Goal: Task Accomplishment & Management: Complete application form

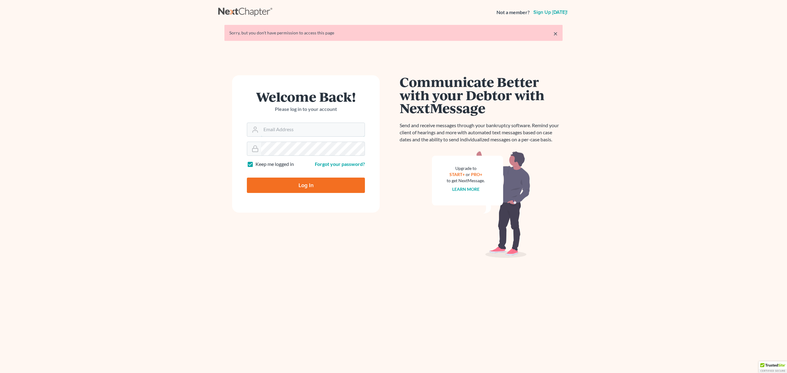
type input "[PERSON_NAME][EMAIL_ADDRESS][DOMAIN_NAME]"
click at [326, 191] on input "Log In" at bounding box center [306, 185] width 118 height 15
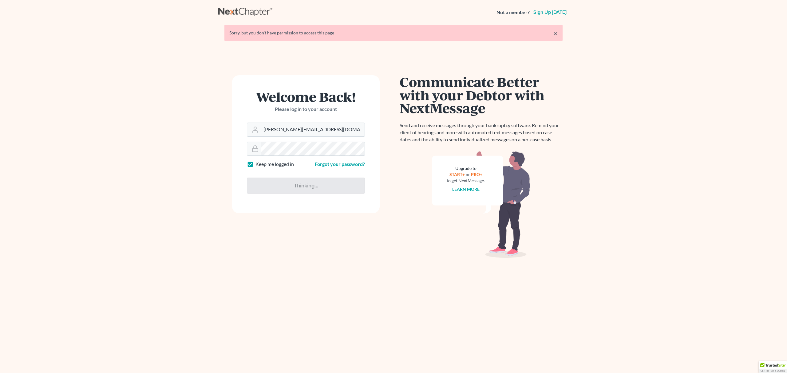
type input "Thinking..."
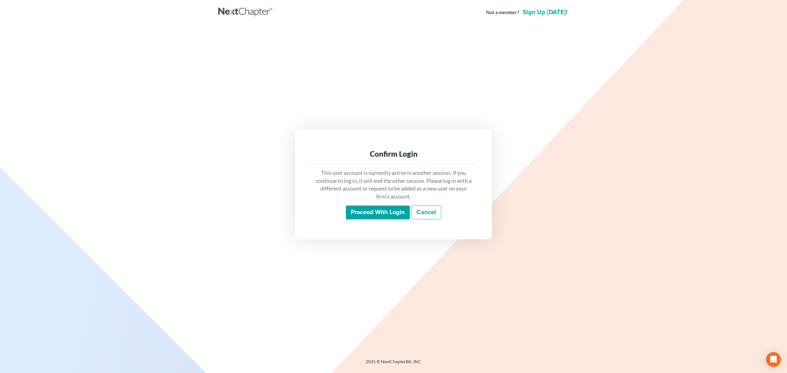
click at [363, 213] on input "Proceed with login" at bounding box center [378, 213] width 64 height 14
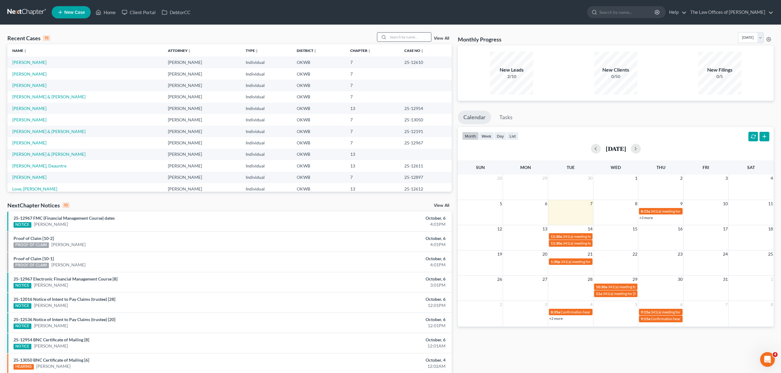
click at [410, 33] on input "search" at bounding box center [409, 37] width 43 height 9
type input "HILL"
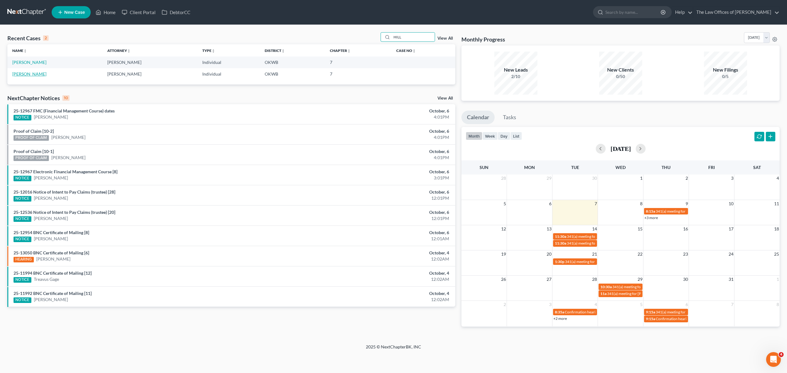
click at [32, 73] on link "Fendrych-Hill, Robin" at bounding box center [29, 73] width 34 height 5
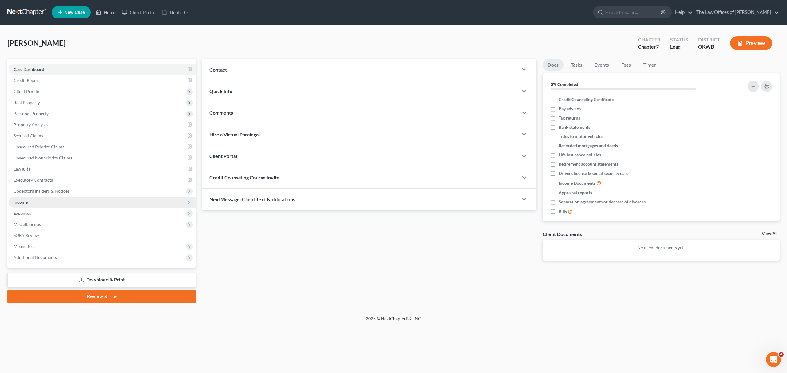
click at [46, 205] on span "Income" at bounding box center [102, 202] width 187 height 11
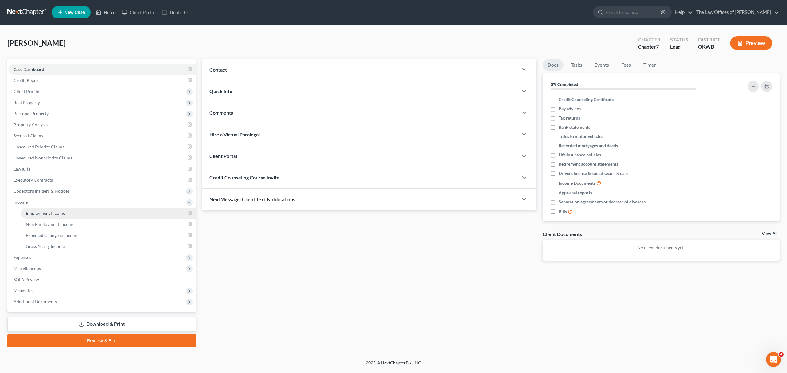
click at [67, 213] on link "Employment Income" at bounding box center [108, 213] width 175 height 11
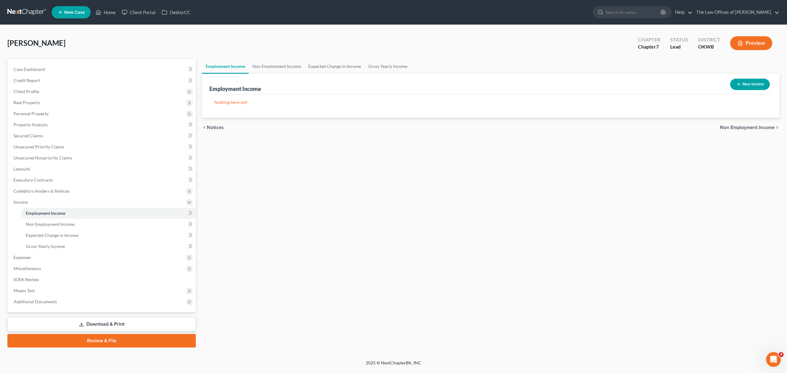
click at [762, 82] on button "New Income" at bounding box center [750, 84] width 40 height 11
select select "0"
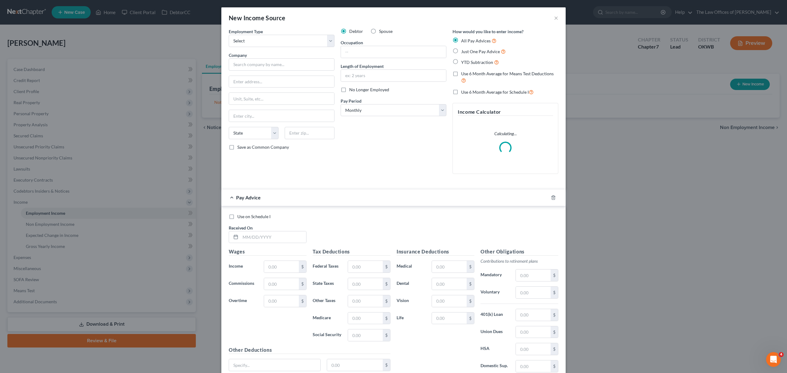
click at [379, 32] on label "Spouse" at bounding box center [386, 31] width 14 height 6
click at [382, 32] on input "Spouse" at bounding box center [384, 30] width 4 height 4
radio input "true"
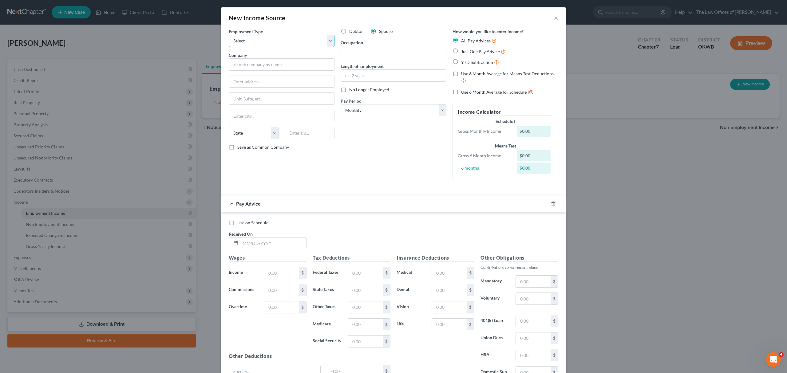
click at [317, 38] on select "Select Full or Part Time Employment Self Employment" at bounding box center [282, 41] width 106 height 12
select select "0"
click at [229, 35] on select "Select Full or Part Time Employment Self Employment" at bounding box center [282, 41] width 106 height 12
click at [274, 63] on input "text" at bounding box center [282, 64] width 106 height 12
type input "SEW BARGAINS"
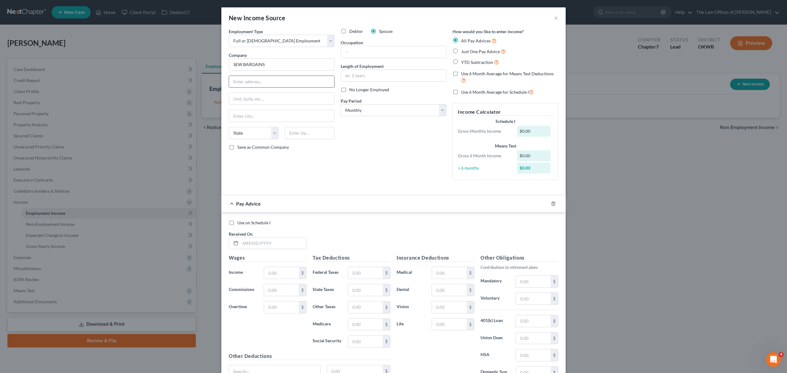
click at [253, 81] on input "text" at bounding box center [281, 82] width 105 height 12
type input "1513 W WATTS ST"
type input "73036"
type input "El Reno"
select select "37"
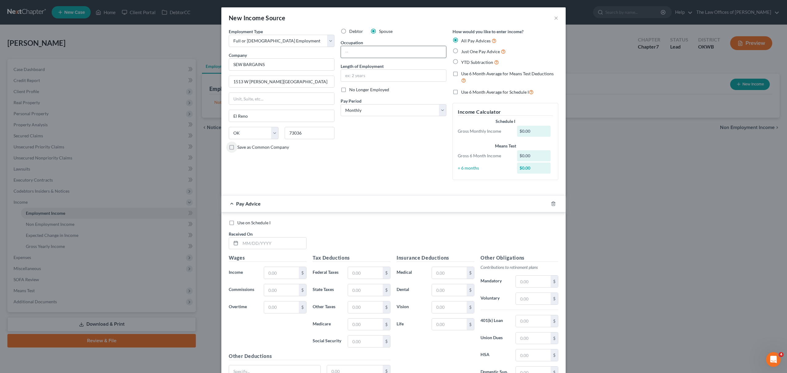
click at [344, 54] on input "text" at bounding box center [393, 52] width 105 height 12
type input "m"
type input "M"
type input "TECHNICIAN"
type input "1 YEAR"
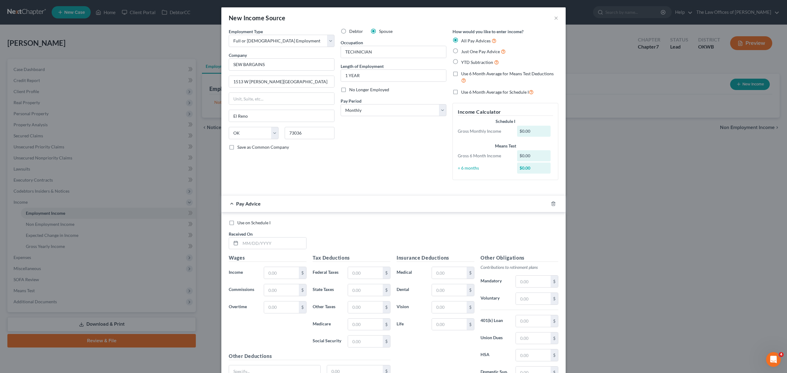
click at [461, 52] on span "Just One Pay Advice" at bounding box center [480, 51] width 39 height 5
click at [464, 52] on input "Just One Pay Advice" at bounding box center [466, 50] width 4 height 4
radio input "true"
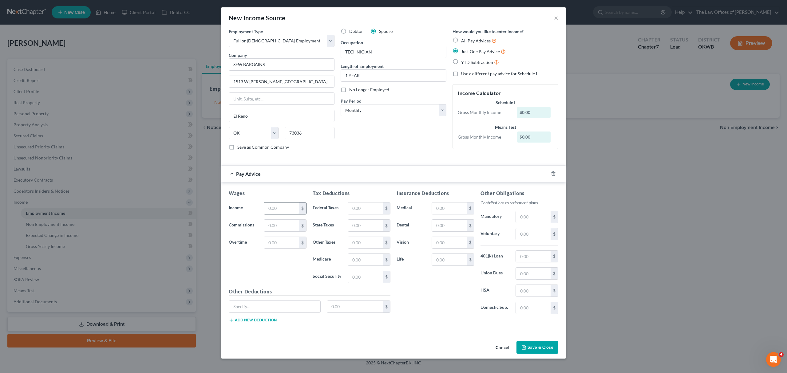
click at [284, 210] on input "text" at bounding box center [281, 209] width 35 height 12
click at [278, 210] on input "text" at bounding box center [281, 209] width 35 height 12
type input "4,400"
click at [542, 352] on button "Save & Close" at bounding box center [538, 347] width 42 height 13
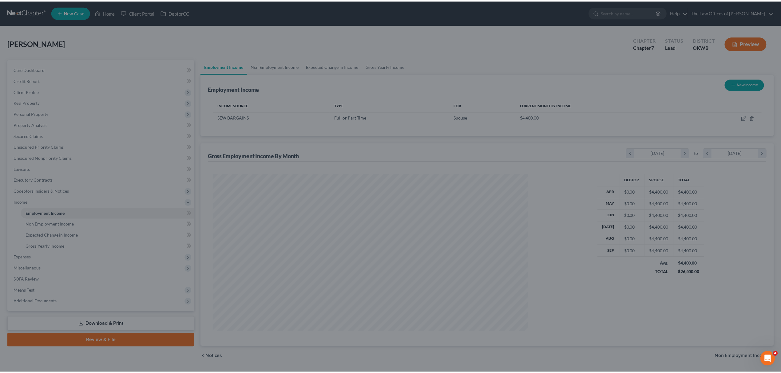
scroll to position [157, 327]
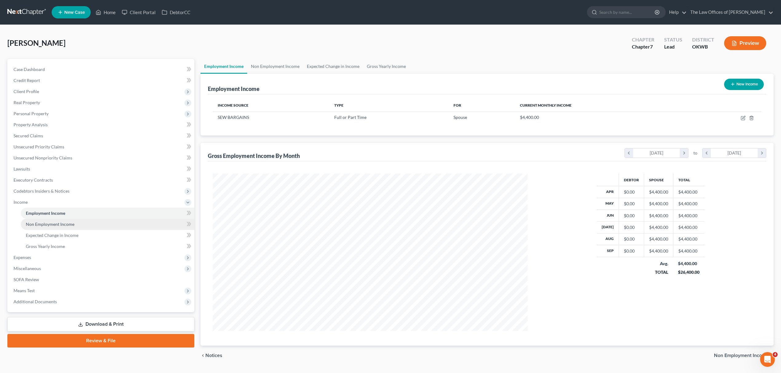
click at [68, 222] on span "Non Employment Income" at bounding box center [50, 224] width 49 height 5
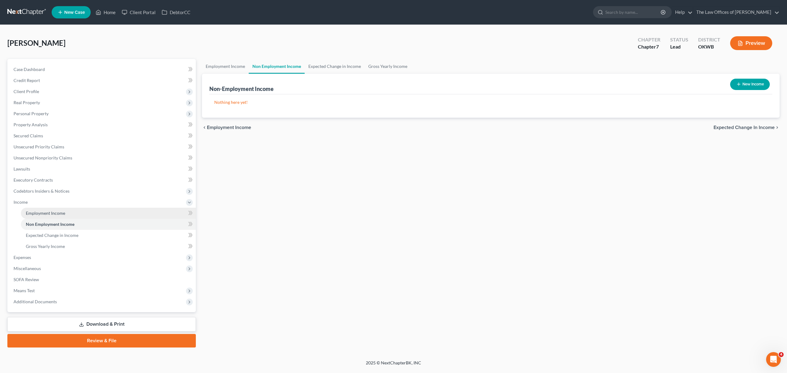
click at [66, 214] on link "Employment Income" at bounding box center [108, 213] width 175 height 11
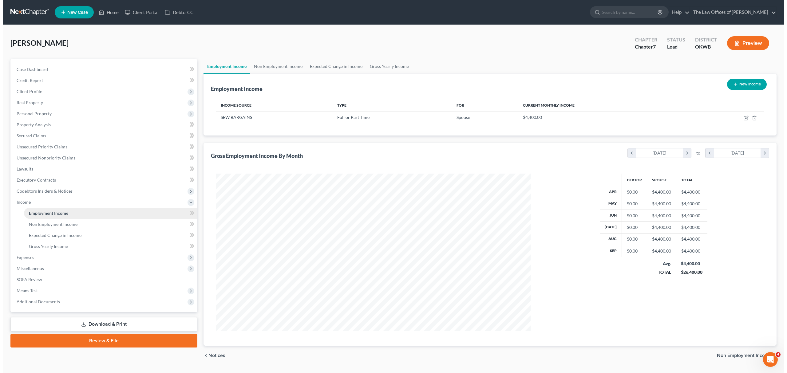
scroll to position [157, 327]
click at [732, 84] on icon "button" at bounding box center [732, 84] width 5 height 5
select select "0"
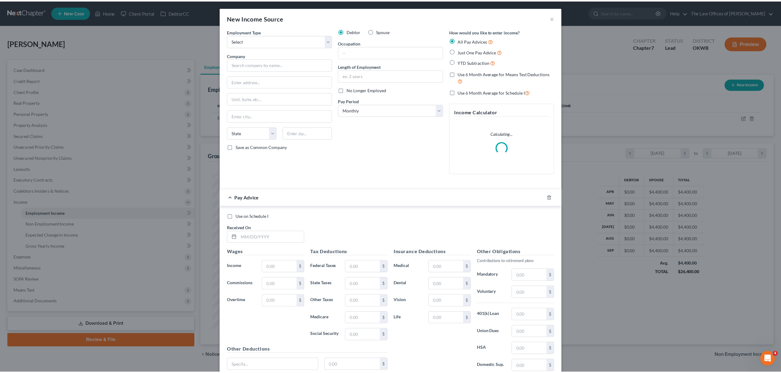
scroll to position [159, 330]
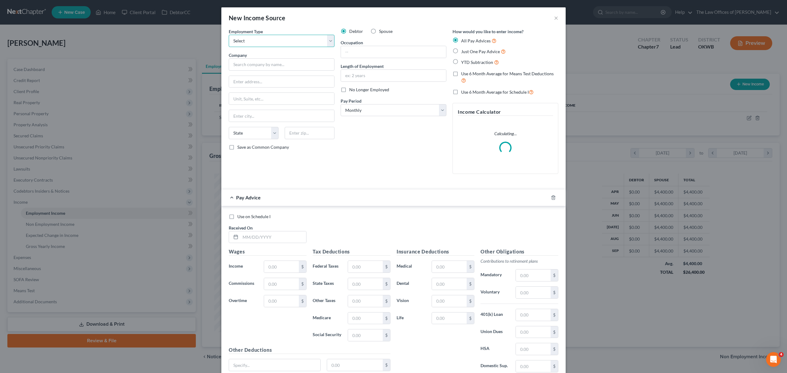
click at [279, 38] on select "Select Full or Part Time Employment Self Employment" at bounding box center [282, 41] width 106 height 12
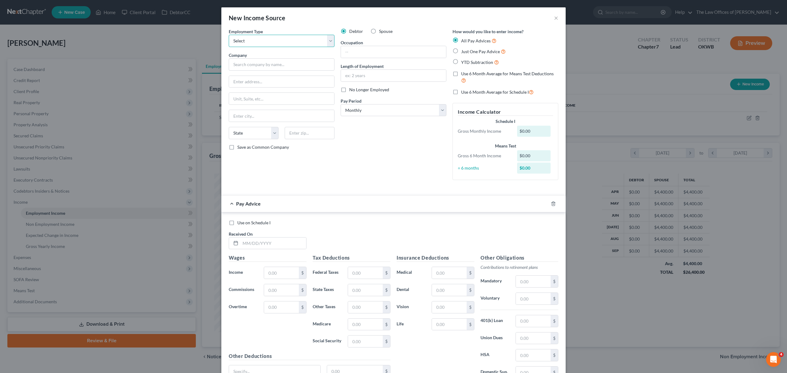
select select "1"
click at [229, 35] on select "Select Full or Part Time Employment Self Employment" at bounding box center [282, 41] width 106 height 12
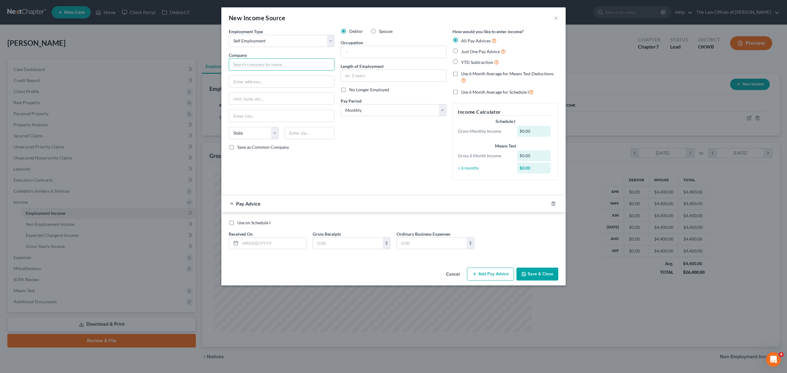
click at [261, 66] on input "text" at bounding box center [282, 64] width 106 height 12
type input "SEW BARGAINS"
type input "1513 W WATTS ST"
click at [286, 137] on input "text" at bounding box center [310, 133] width 50 height 12
type input "73036"
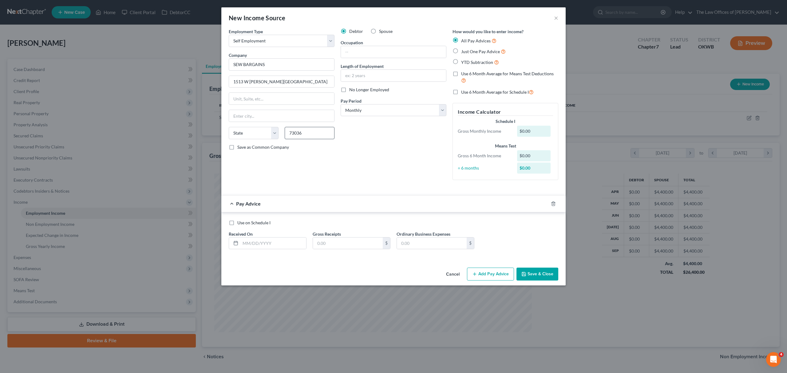
type input "El Reno"
select select "37"
click at [396, 53] on input "text" at bounding box center [393, 52] width 105 height 12
type input "OWNER"
click at [368, 74] on input "text" at bounding box center [393, 76] width 105 height 12
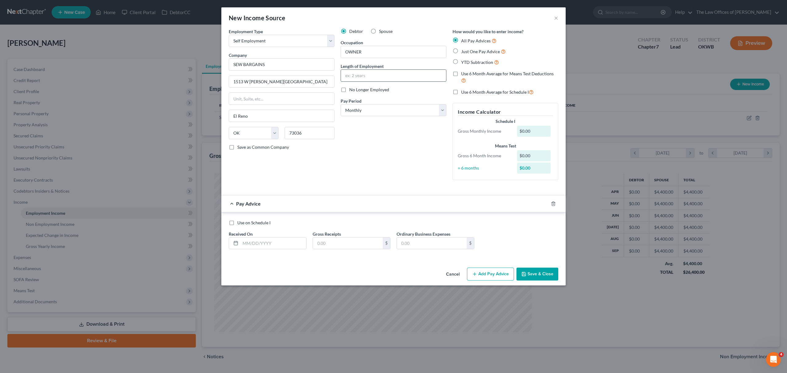
type input "I"
type input "1 YEAR"
click at [461, 50] on label "Just One Pay Advice" at bounding box center [483, 51] width 45 height 7
click at [464, 50] on input "Just One Pay Advice" at bounding box center [466, 50] width 4 height 4
radio input "true"
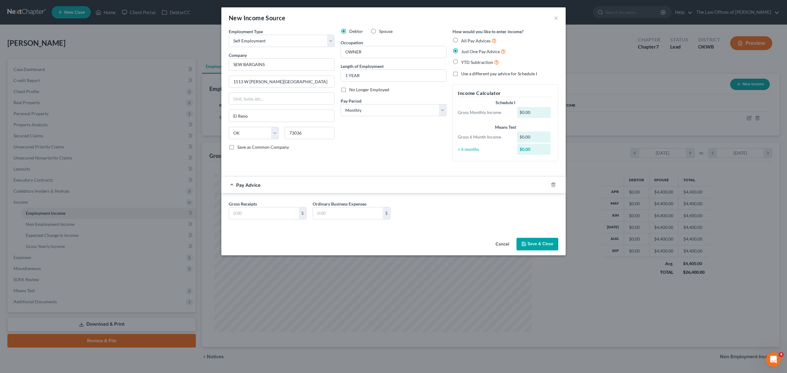
click at [257, 181] on div "Pay Advice" at bounding box center [384, 185] width 327 height 16
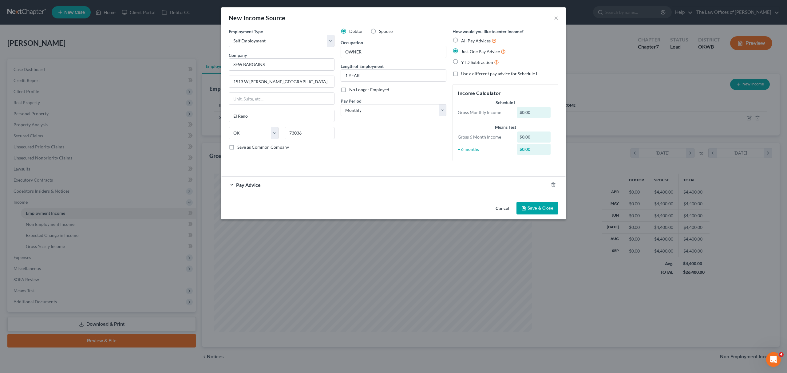
click at [260, 188] on div "Pay Advice" at bounding box center [384, 185] width 327 height 16
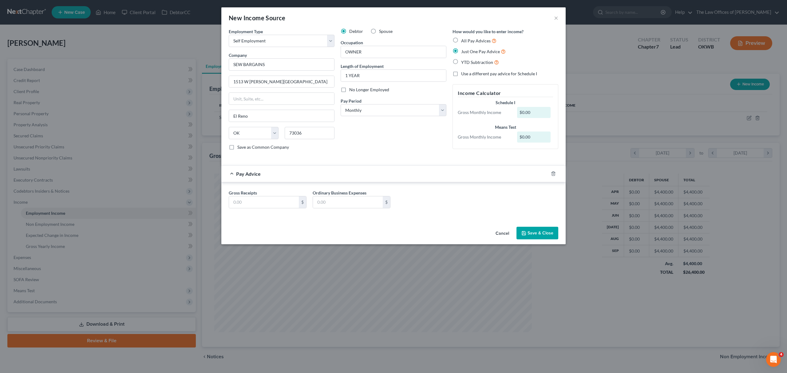
click at [281, 213] on div "Gross Receipts $ Ordinary Business Expenses $" at bounding box center [394, 202] width 336 height 24
click at [282, 202] on input "text" at bounding box center [264, 203] width 70 height 12
type input "2,321"
click at [383, 34] on label "Spouse" at bounding box center [386, 31] width 14 height 6
click at [383, 32] on input "Spouse" at bounding box center [384, 30] width 4 height 4
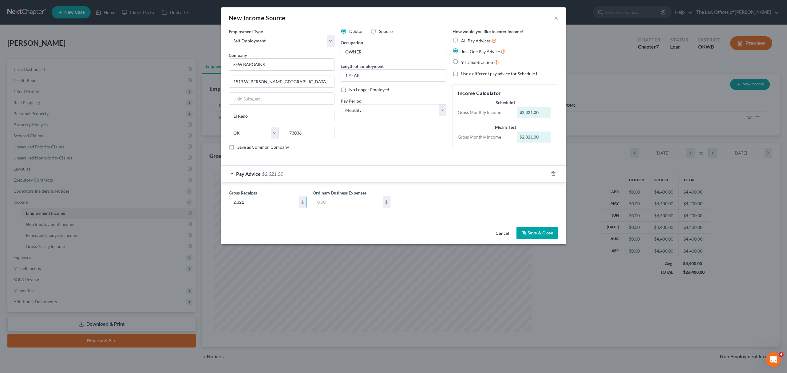
radio input "true"
click at [535, 238] on button "Save & Close" at bounding box center [538, 233] width 42 height 13
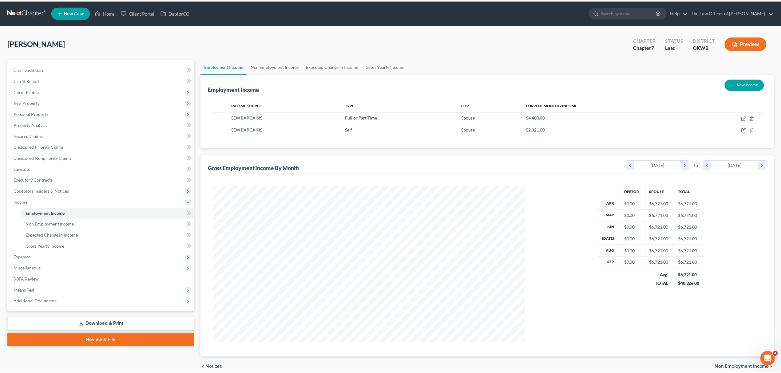
scroll to position [307394, 307225]
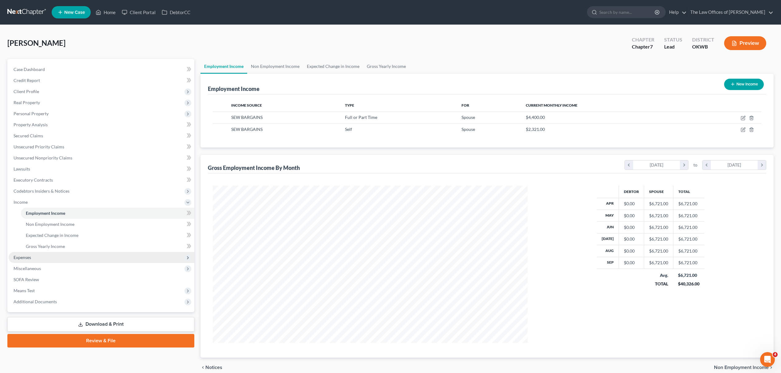
click at [41, 255] on span "Expenses" at bounding box center [102, 257] width 186 height 11
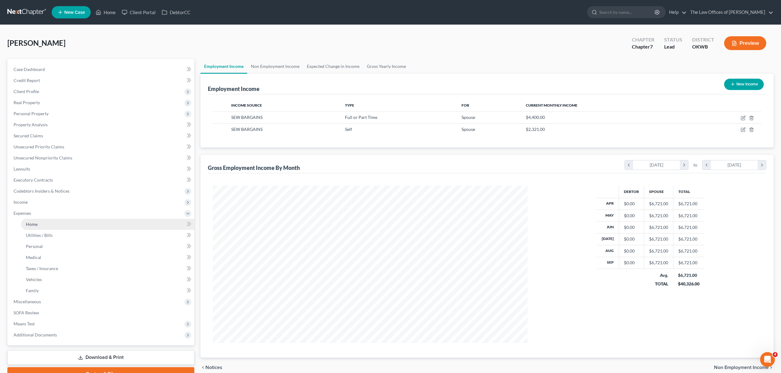
click at [66, 224] on link "Home" at bounding box center [107, 224] width 173 height 11
